Goal: Task Accomplishment & Management: Manage account settings

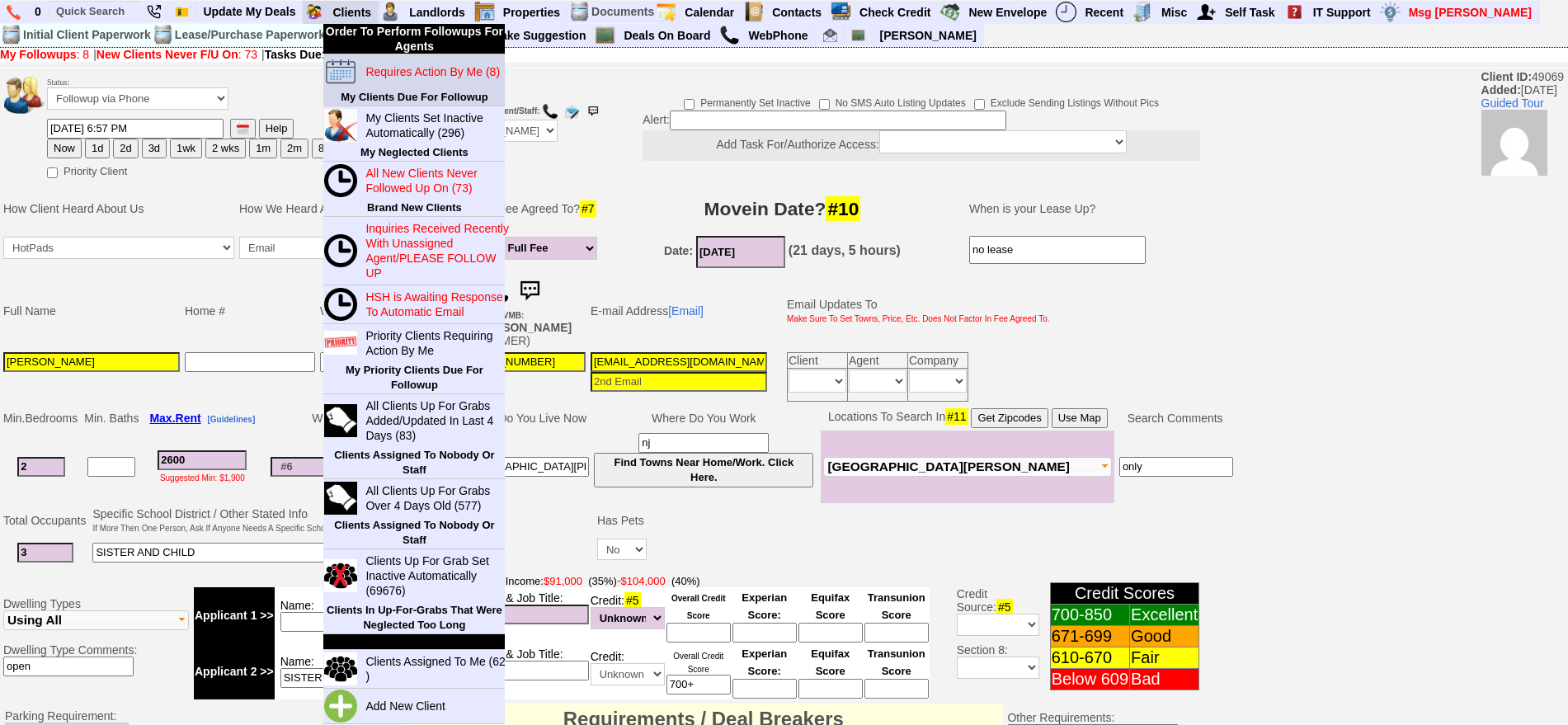
click at [374, 63] on link "Requires Action By Me (8)" at bounding box center [437, 71] width 159 height 21
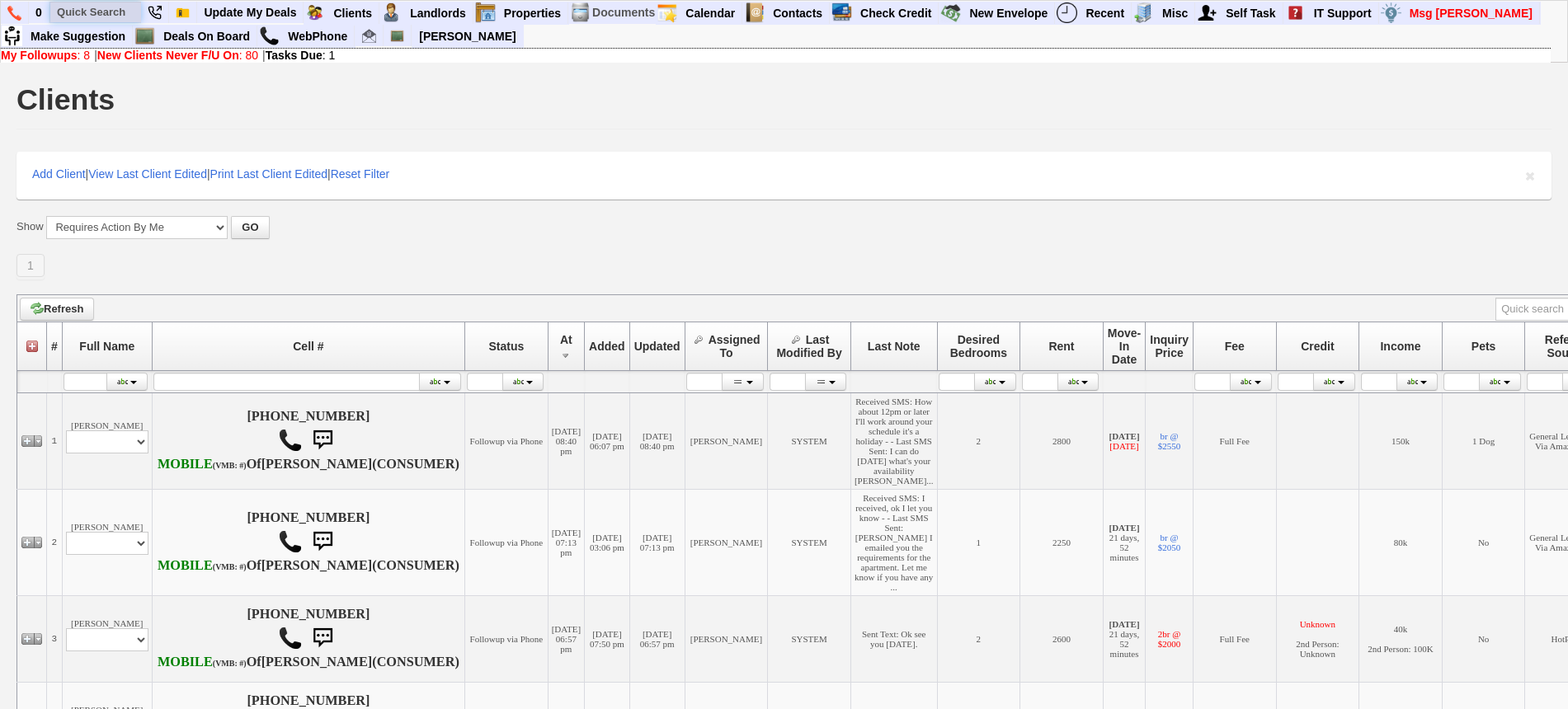
click at [90, 15] on input "text" at bounding box center [96, 12] width 91 height 21
paste input "646-328-7083"
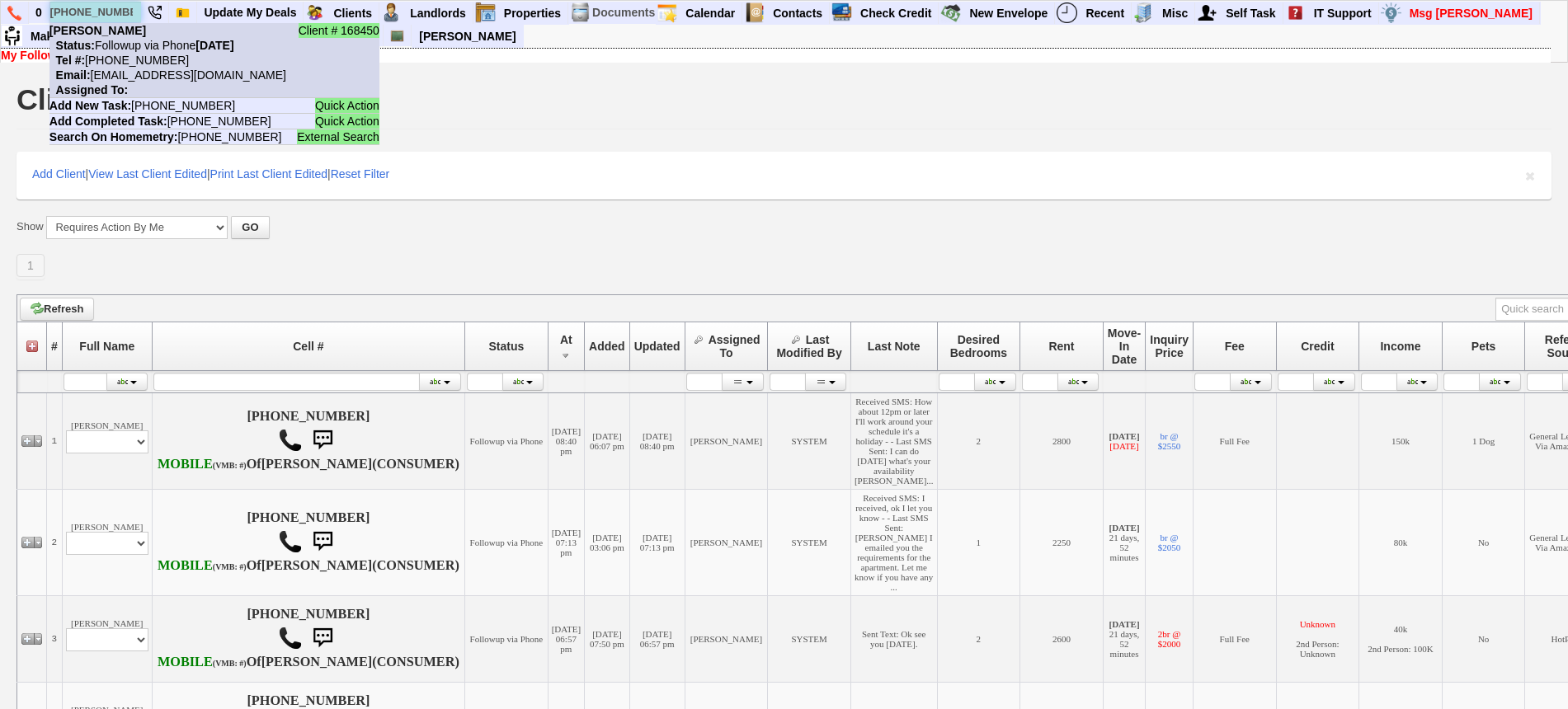
type input "646-328-7083"
click at [137, 53] on nobr "Tel #: 646-328-7083" at bounding box center [119, 59] width 139 height 13
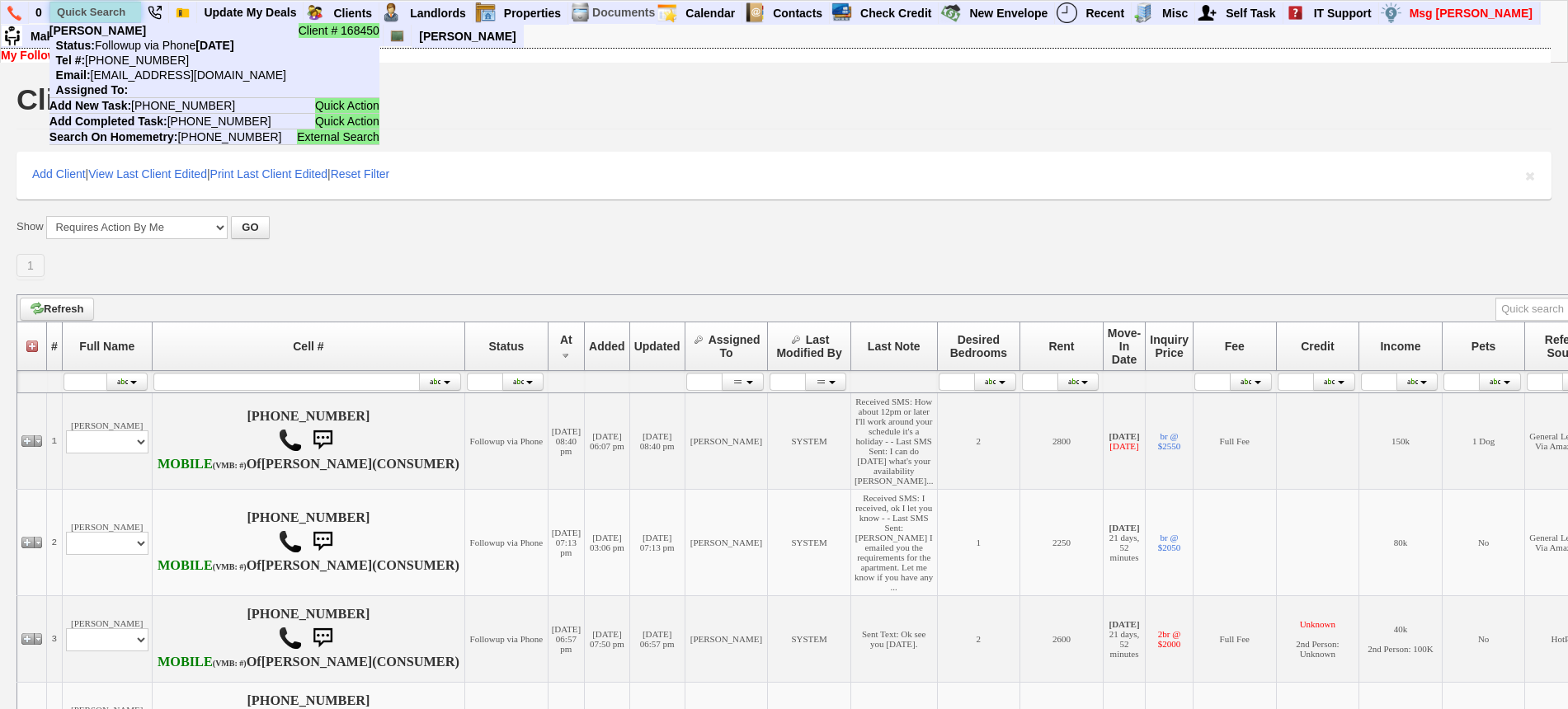
click at [126, 10] on input "text" at bounding box center [96, 12] width 91 height 21
paste input "646-755-1471"
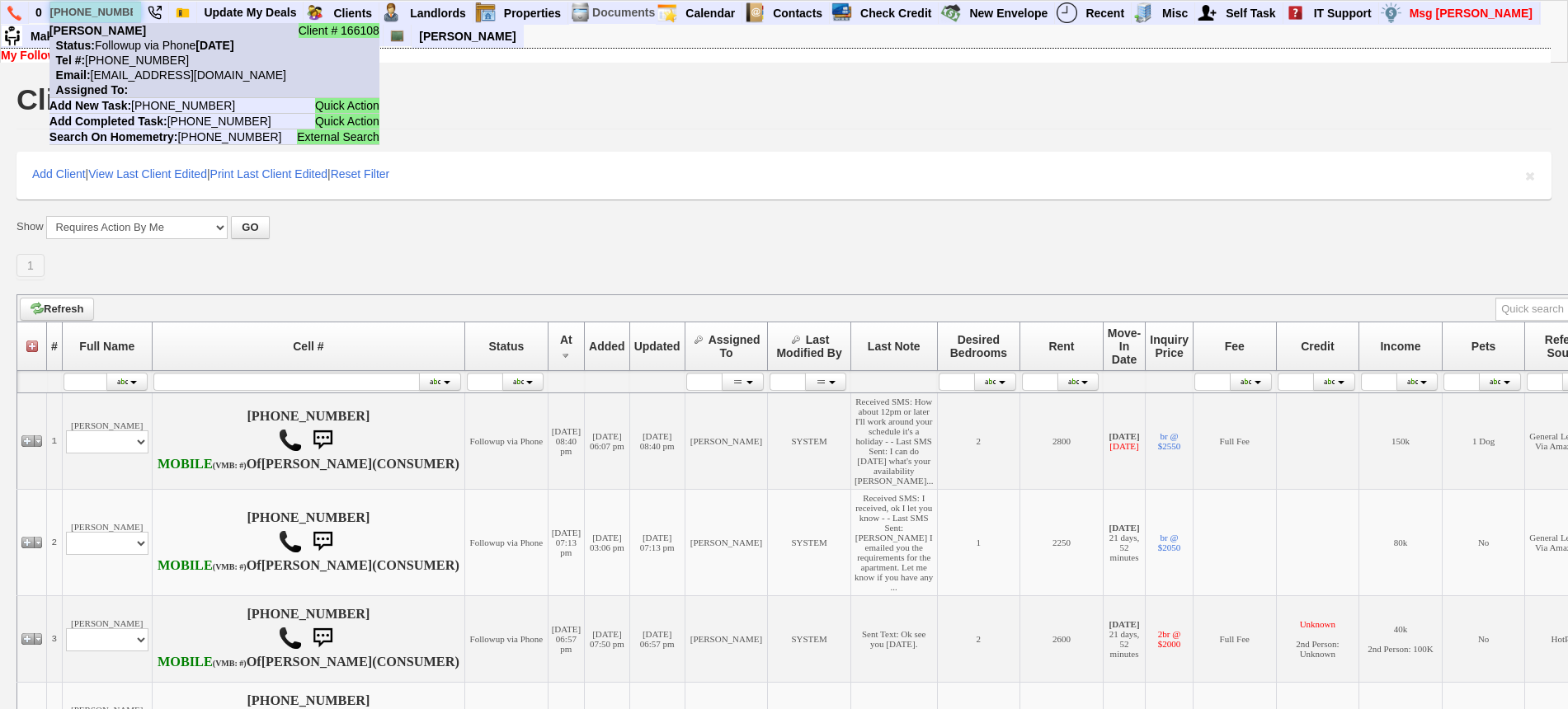
type input "646-755-1471"
click at [139, 36] on li "Client # 166108 Diana Plaza Status: Followup via Phone Friday, October 10th, 20…" at bounding box center [214, 60] width 330 height 75
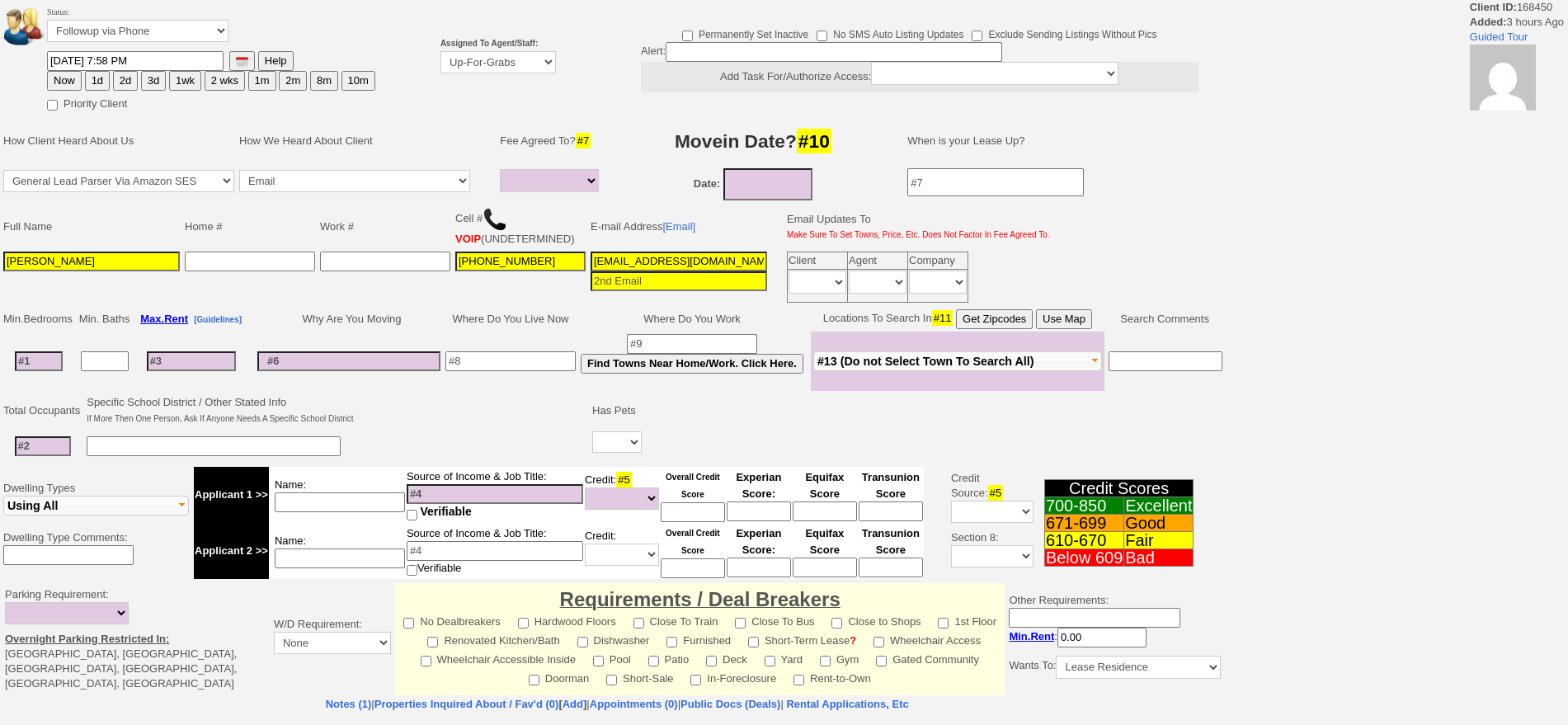
select select
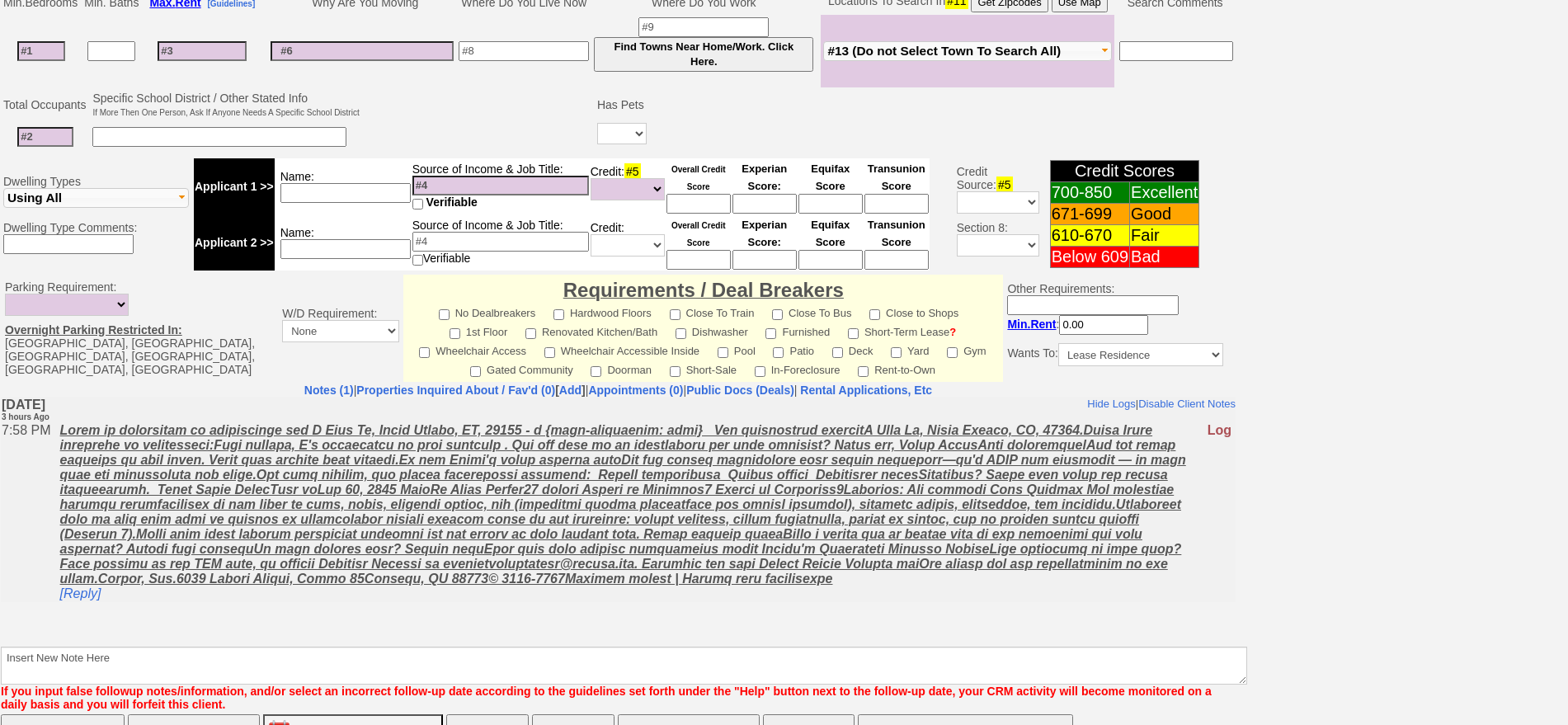
scroll to position [459, 0]
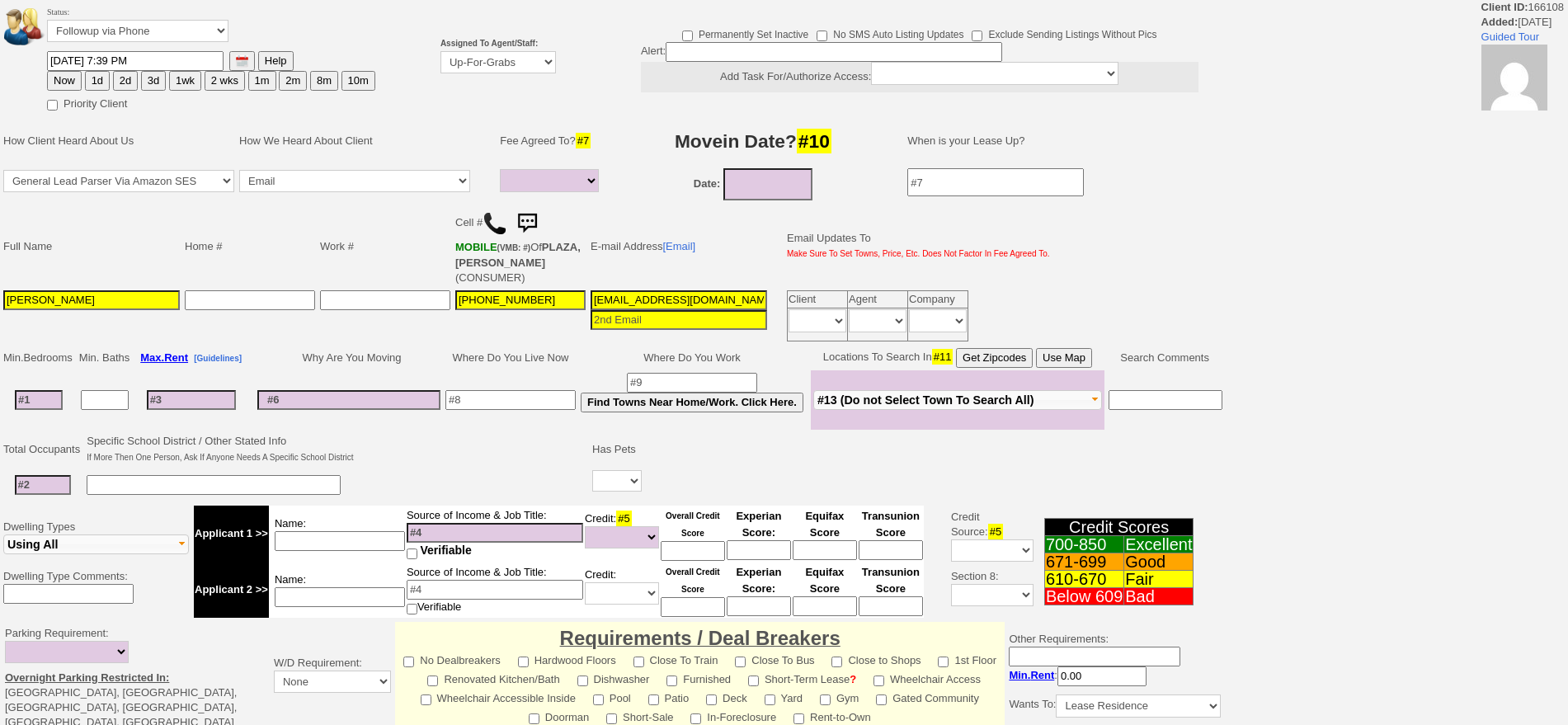
select select
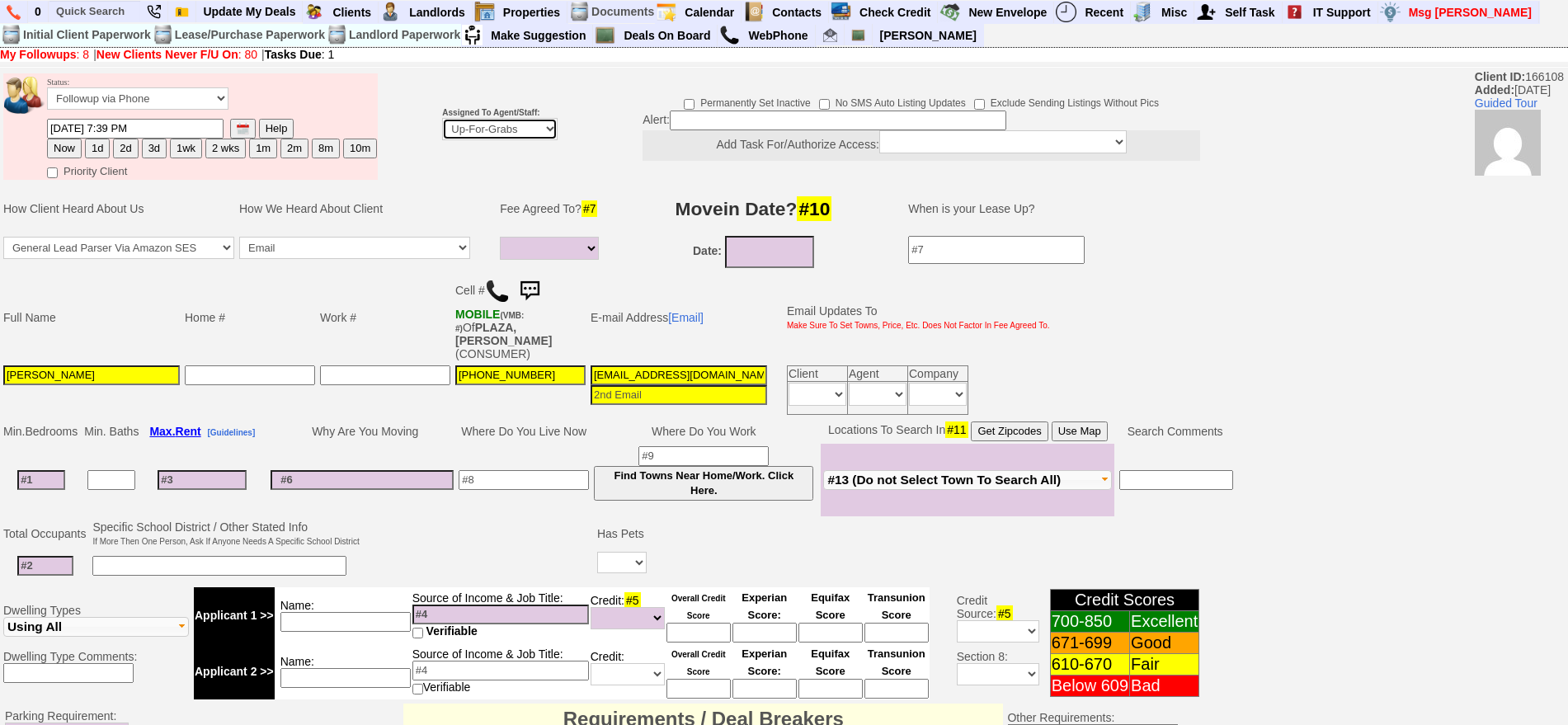
click at [483, 127] on select "Up-For-Grabs ***** STAFF ***** Bob Bruno 914-419-3579 Cristy Liberto 914-486-10…" at bounding box center [499, 129] width 116 height 22
select select "148"
click at [442, 118] on select "Up-For-Grabs ***** STAFF ***** Bob Bruno 914-419-3579 Cristy Liberto 914-486-10…" at bounding box center [499, 129] width 116 height 22
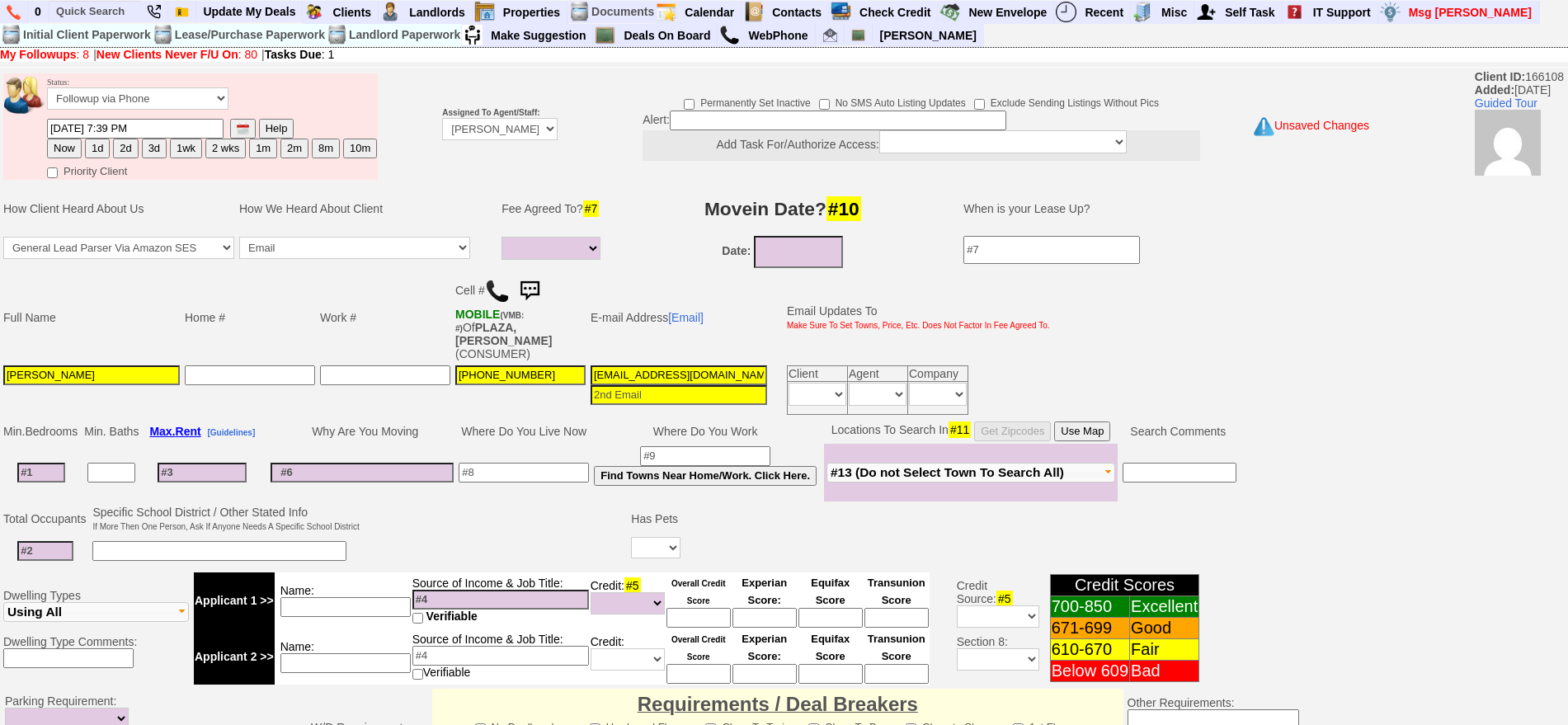
click at [100, 147] on button "1d" at bounding box center [97, 148] width 25 height 20
type input "10/11/2025 11:08 PM"
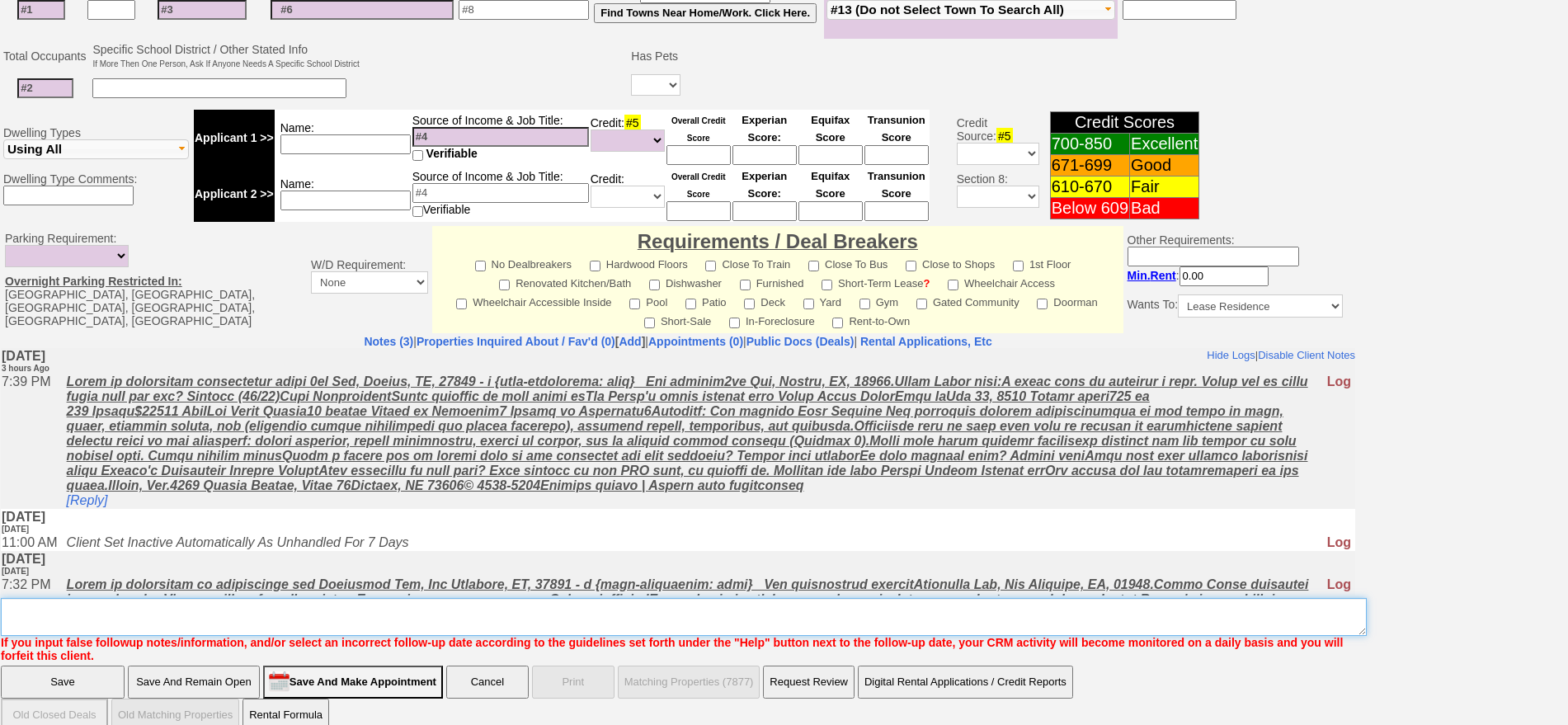
click at [695, 598] on textarea "Insert New Note Here" at bounding box center [684, 617] width 1366 height 38
type textarea "f"
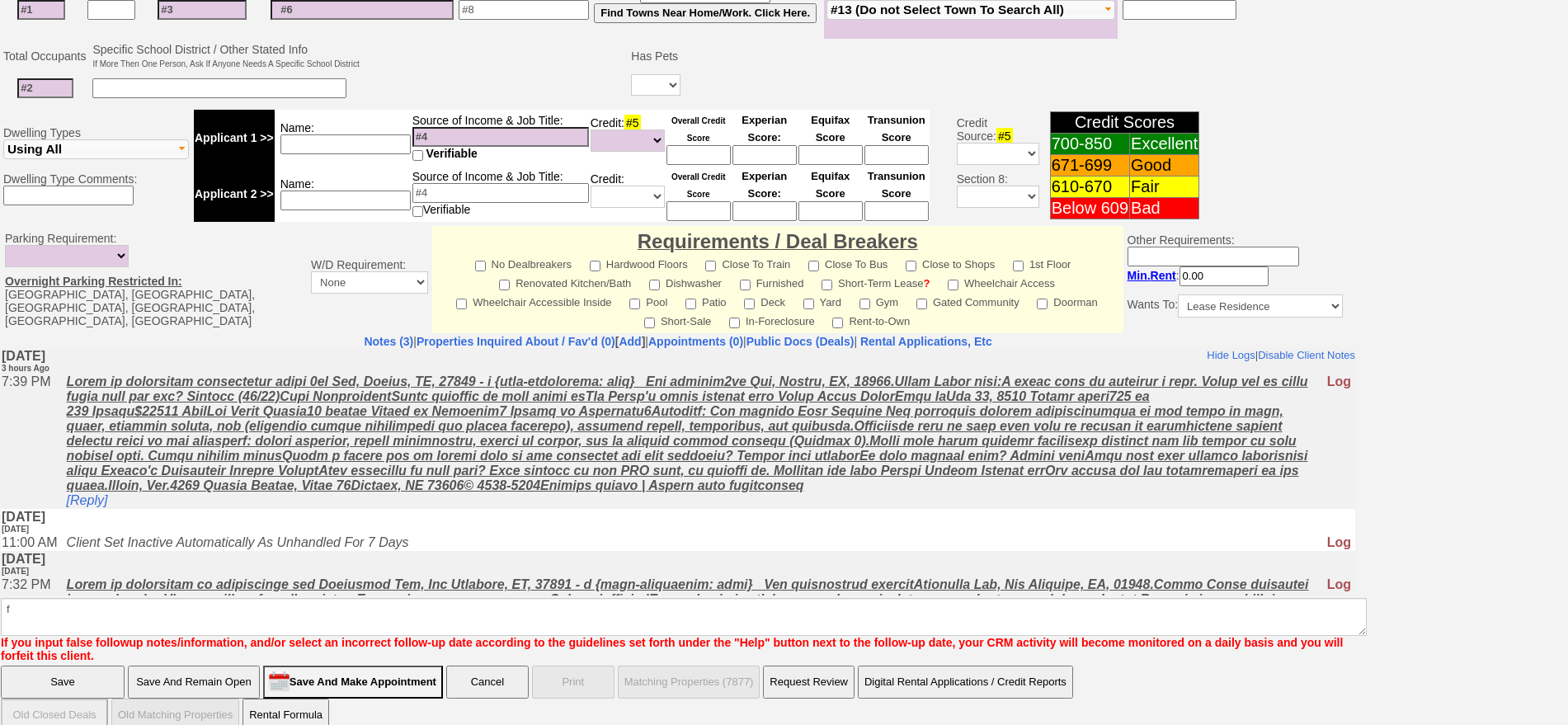
click input "Save" at bounding box center [63, 682] width 124 height 33
